Goal: Information Seeking & Learning: Learn about a topic

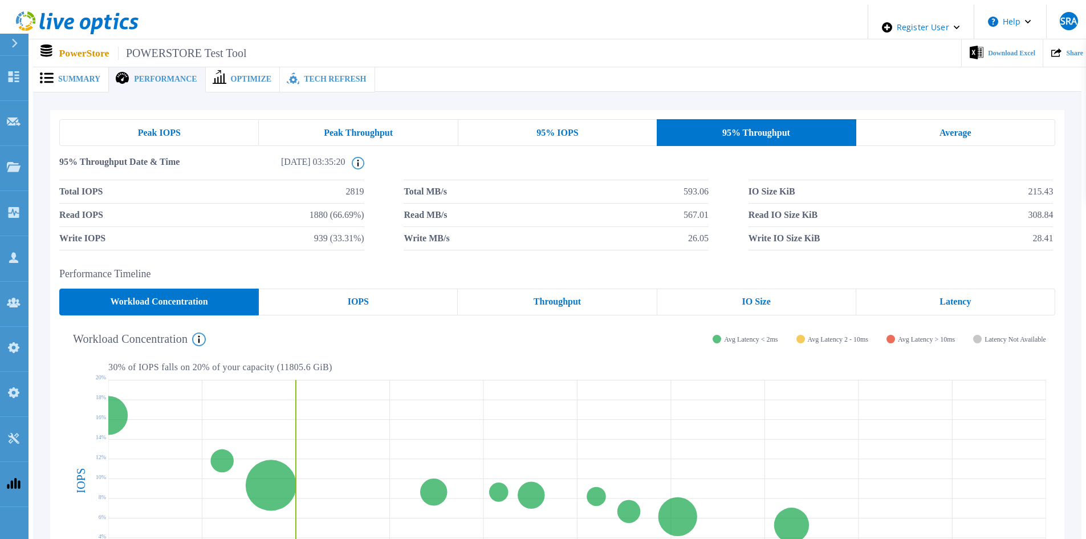
click at [63, 75] on span "Summary" at bounding box center [79, 79] width 42 height 8
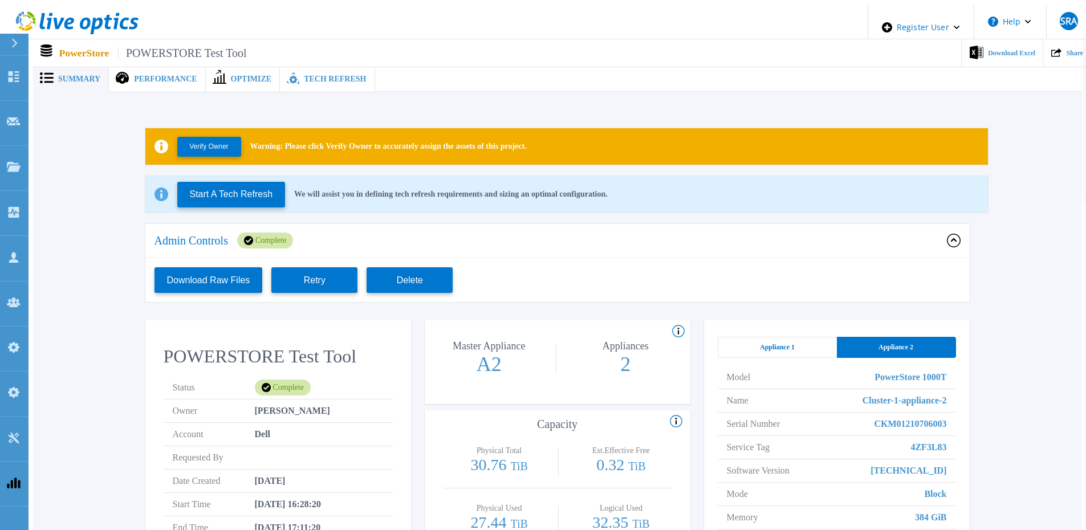
click at [156, 66] on div "Performance" at bounding box center [157, 79] width 96 height 26
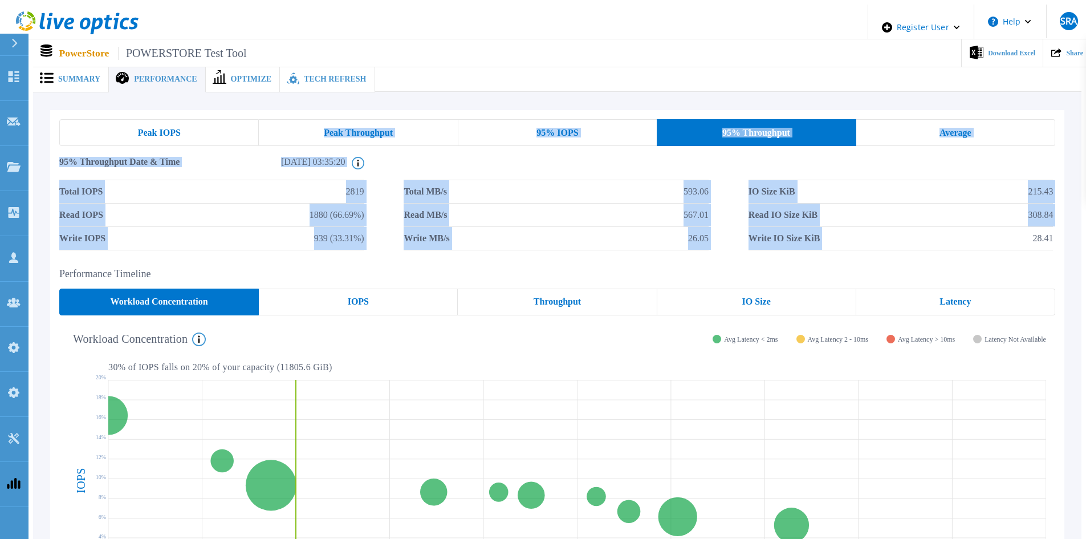
drag, startPoint x: 187, startPoint y: 126, endPoint x: 956, endPoint y: 231, distance: 775.3
click at [720, 231] on div "Peak IOPS Peak Throughput 95% IOPS 95% Throughput Average 95% Throughput Date &…" at bounding box center [557, 184] width 996 height 131
click at [720, 251] on div "Peak IOPS Peak Throughput 95% IOPS 95% Throughput Average 95% Throughput Date &…" at bounding box center [557, 184] width 1014 height 149
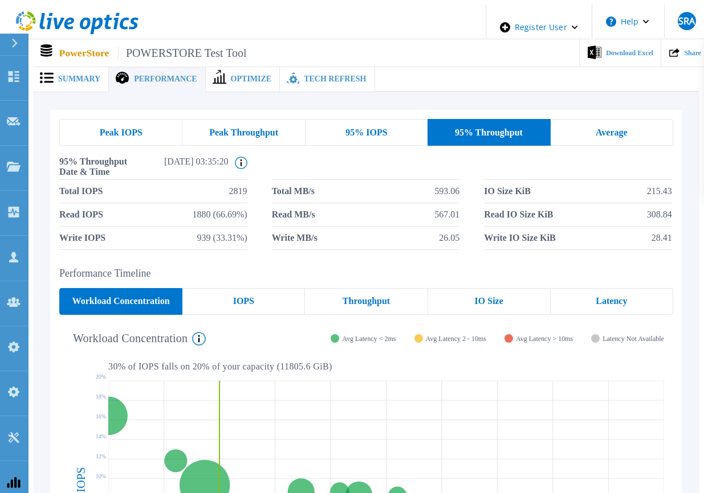
click at [88, 82] on div "Summary" at bounding box center [71, 79] width 76 height 26
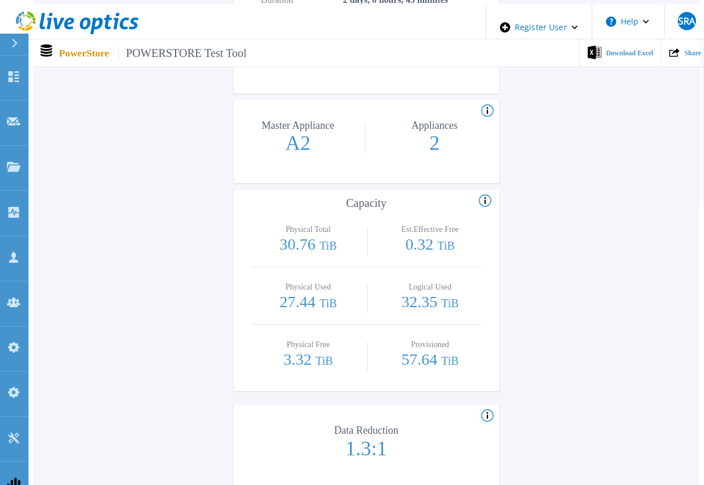
scroll to position [627, 0]
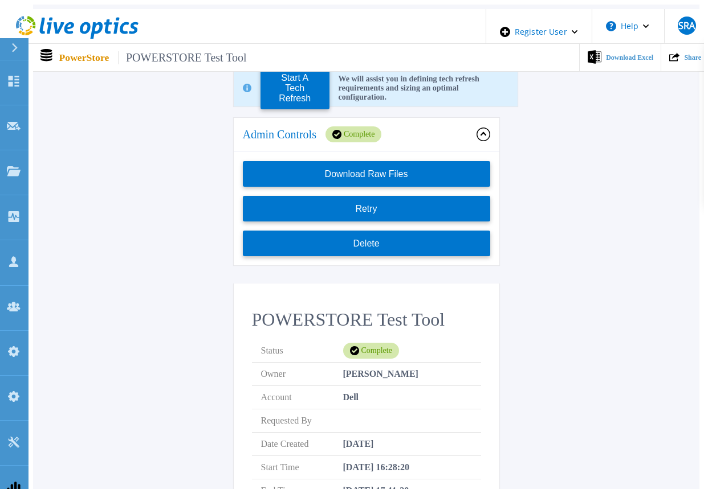
scroll to position [0, 0]
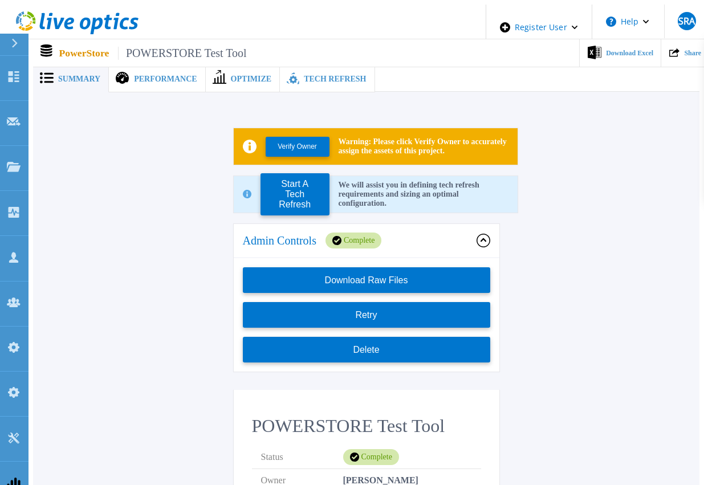
click at [152, 78] on span "Performance" at bounding box center [165, 79] width 63 height 8
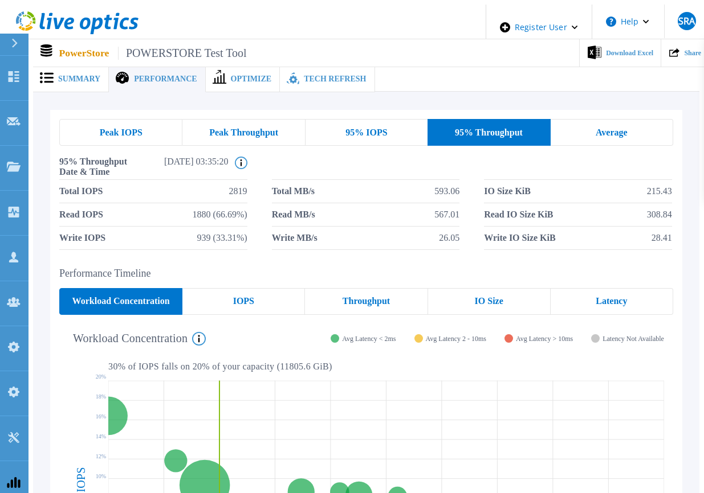
click at [236, 128] on span "Peak Throughput" at bounding box center [243, 132] width 69 height 9
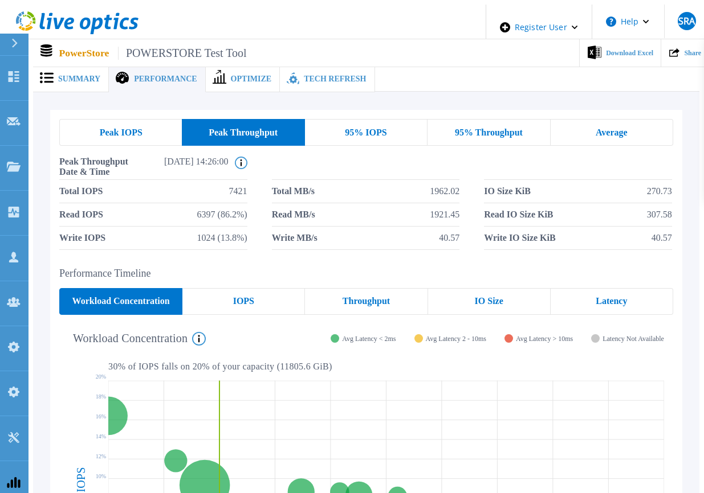
click at [140, 140] on div "Peak IOPS Peak Throughput 95% IOPS 95% Throughput Average Peak Throughput Date …" at bounding box center [366, 184] width 614 height 131
click at [142, 132] on div "Peak IOPS" at bounding box center [120, 132] width 123 height 27
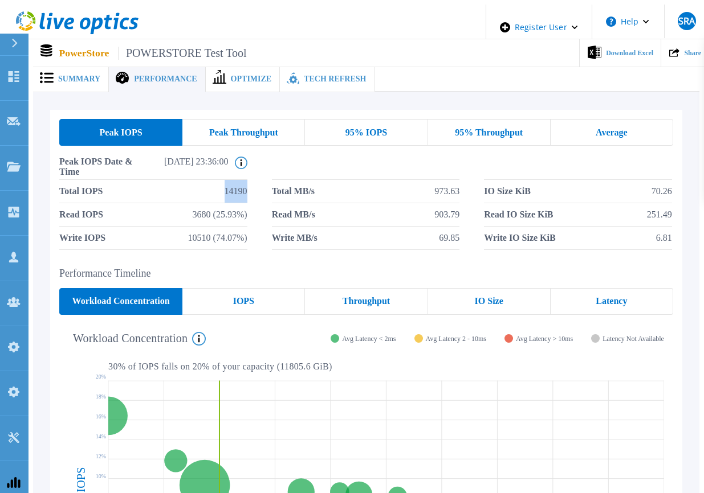
drag, startPoint x: 218, startPoint y: 188, endPoint x: 246, endPoint y: 190, distance: 27.4
click at [246, 190] on div "Total IOPS 14190 Total MB/s 973.63 IO Size KiB 70.26 Read IOPS 3680 (25.93%) Re…" at bounding box center [366, 215] width 614 height 70
click at [392, 132] on div "95% IOPS" at bounding box center [366, 132] width 123 height 27
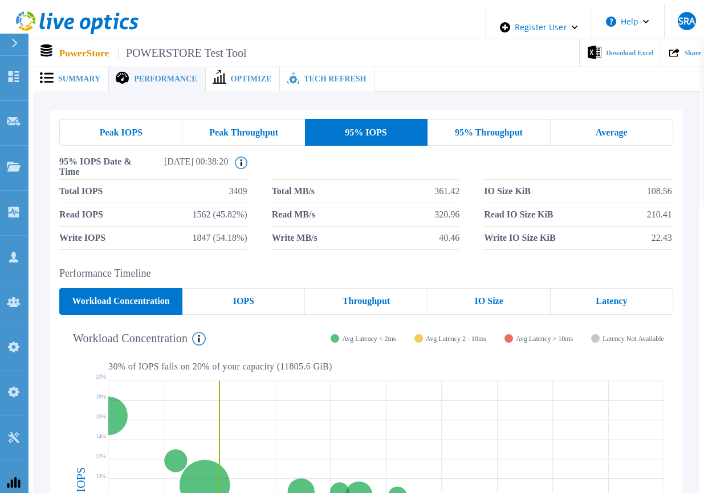
click at [392, 132] on div "95% IOPS" at bounding box center [366, 132] width 123 height 27
click at [351, 128] on span "95% IOPS" at bounding box center [366, 132] width 42 height 9
drag, startPoint x: 230, startPoint y: 189, endPoint x: 252, endPoint y: 189, distance: 22.2
click at [252, 189] on div "Total IOPS 3409 Total MB/s 361.42 IO Size KiB 108.56 Read IOPS 1562 (45.82%) Re…" at bounding box center [366, 215] width 614 height 70
click at [234, 131] on span "Peak Throughput" at bounding box center [243, 132] width 69 height 9
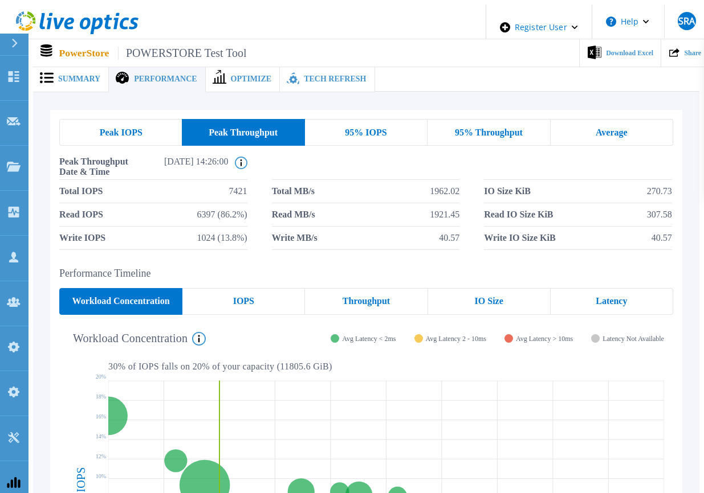
click at [132, 128] on span "Peak IOPS" at bounding box center [121, 132] width 43 height 9
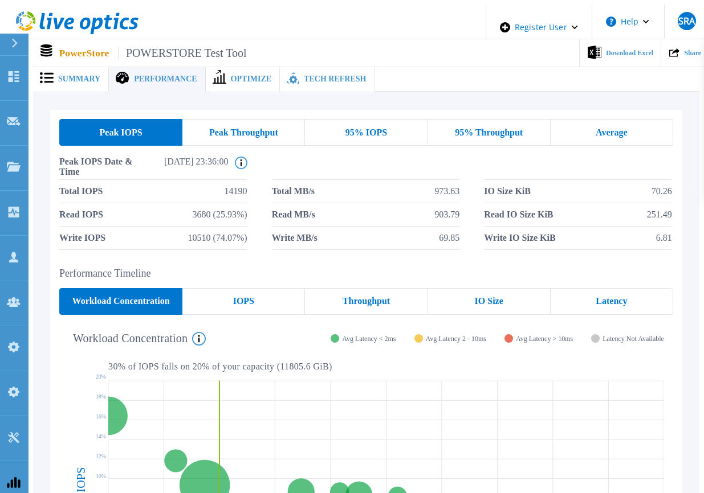
click at [397, 141] on div "Peak IOPS Peak Throughput 95% IOPS 95% Throughput Average Peak IOPS Date & Time…" at bounding box center [366, 184] width 614 height 131
click at [391, 133] on div "95% IOPS" at bounding box center [366, 132] width 123 height 27
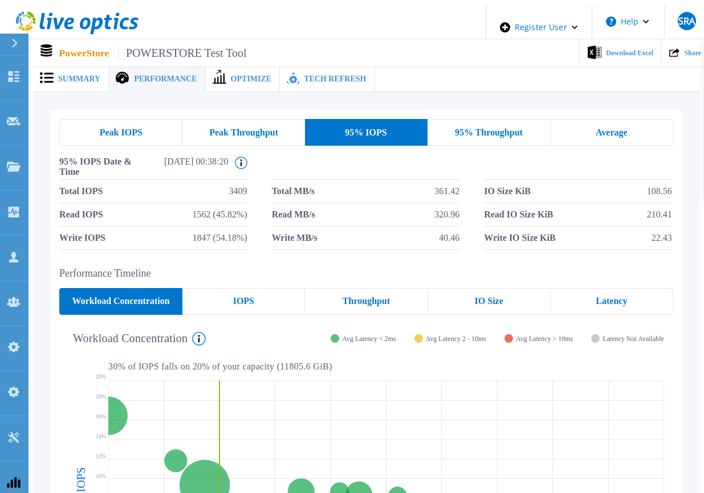
click at [241, 134] on div "Peak Throughput" at bounding box center [243, 132] width 122 height 27
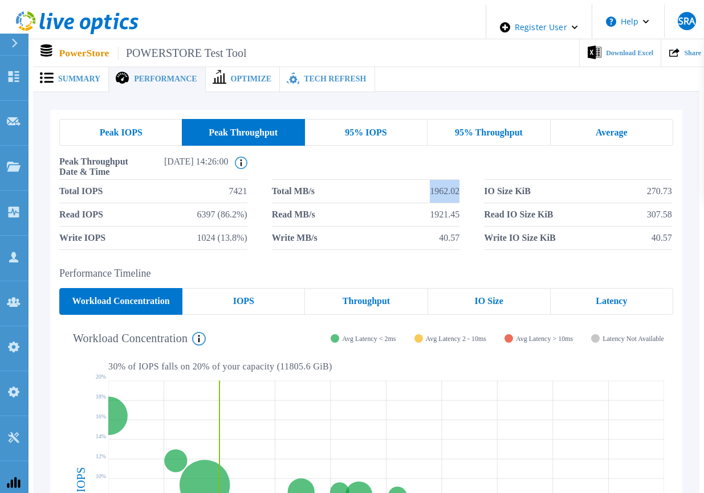
drag, startPoint x: 423, startPoint y: 191, endPoint x: 463, endPoint y: 193, distance: 39.9
click at [463, 193] on div "Total IOPS 7421 Total MB/s 1962.02 IO Size KiB 270.73 Read IOPS 6397 (86.2%) Re…" at bounding box center [366, 215] width 614 height 70
click at [356, 133] on span "95% IOPS" at bounding box center [366, 132] width 42 height 9
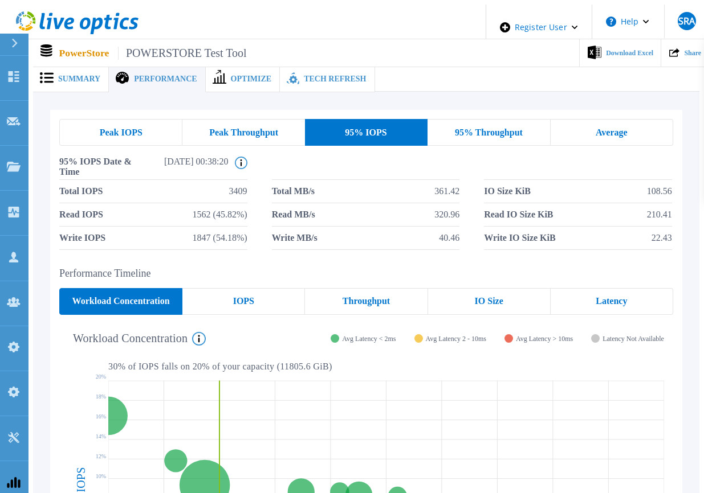
click at [460, 131] on span "95% Throughput" at bounding box center [489, 132] width 68 height 9
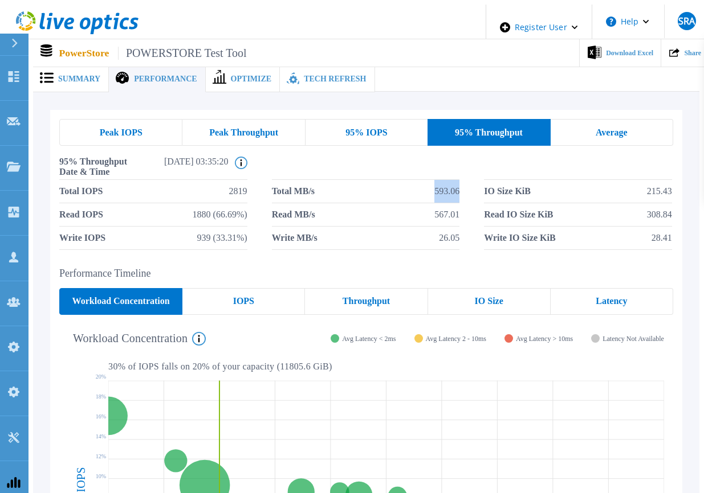
drag, startPoint x: 418, startPoint y: 189, endPoint x: 470, endPoint y: 193, distance: 51.4
click at [470, 193] on div "Total IOPS 2819 Total MB/s 593.06 IO Size KiB 215.43 Read IOPS 1880 (66.69%) Re…" at bounding box center [366, 215] width 614 height 70
click at [448, 210] on span "567.01" at bounding box center [446, 214] width 25 height 23
click at [114, 136] on div "Peak IOPS" at bounding box center [120, 132] width 123 height 27
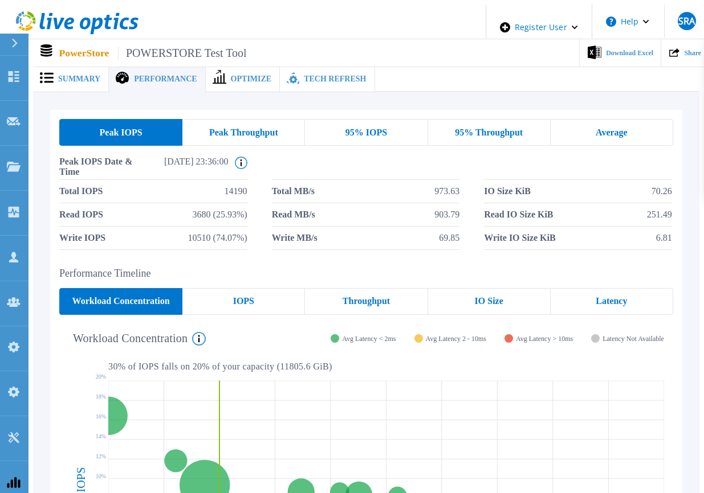
click at [426, 250] on div "Peak IOPS Peak Throughput 95% IOPS 95% Throughput Average Peak IOPS Date & Time…" at bounding box center [366, 184] width 632 height 149
